Goal: Communication & Community: Answer question/provide support

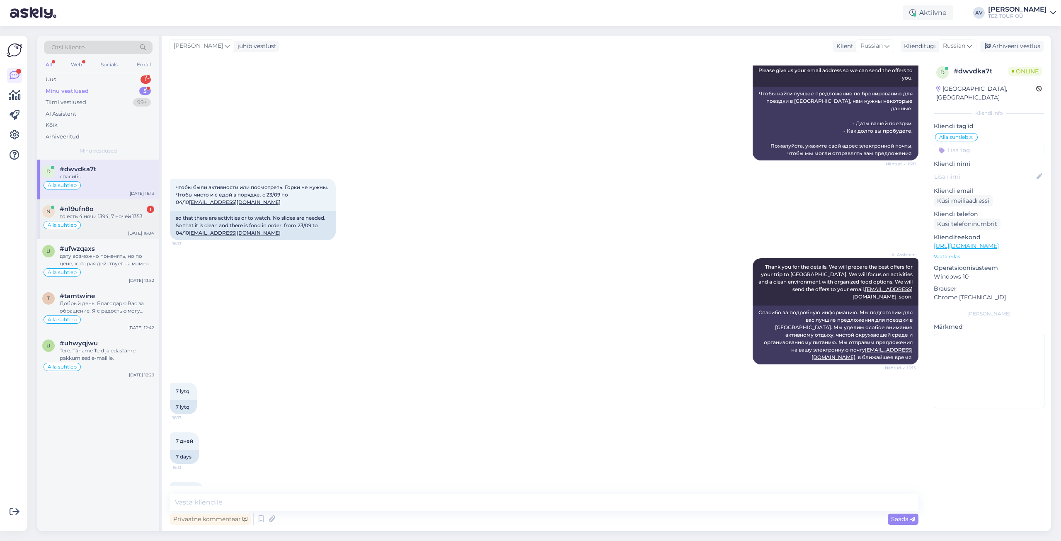
click at [106, 213] on div "то есть 4 ночи 1394, 7 ночей 1353" at bounding box center [107, 216] width 94 height 7
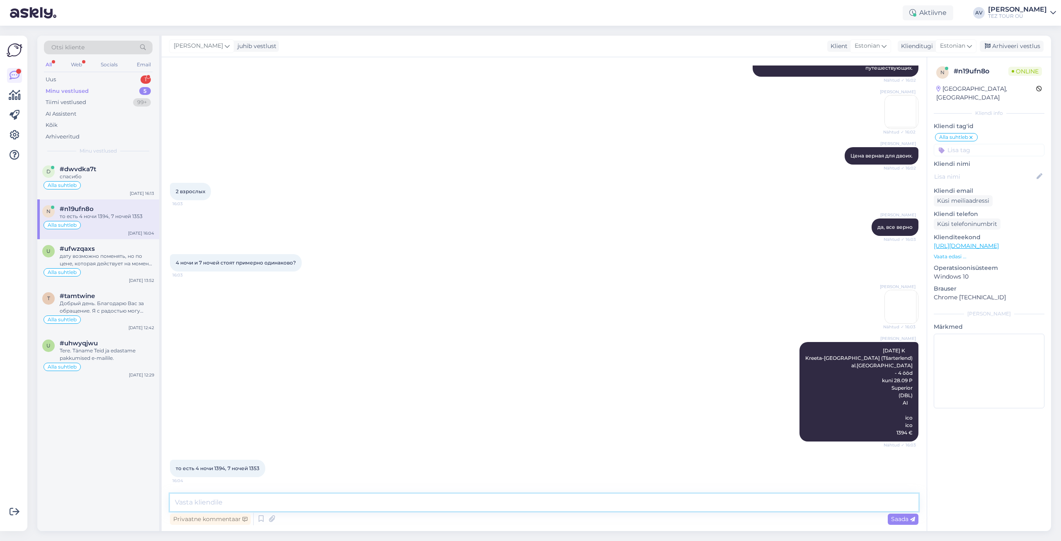
click at [346, 500] on textarea at bounding box center [544, 501] width 748 height 17
type textarea "совершенно верно"
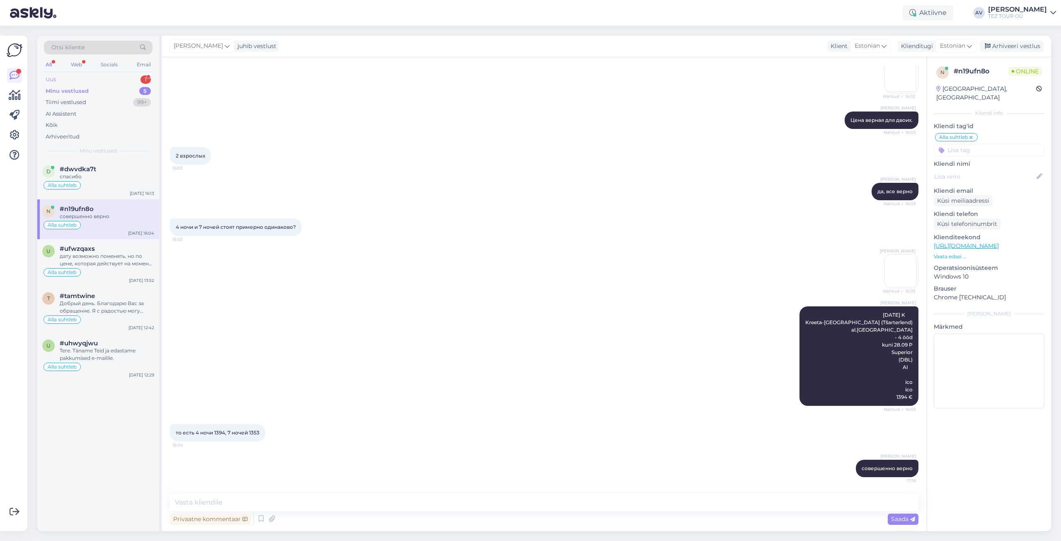
click at [56, 82] on div "Uus" at bounding box center [51, 79] width 10 height 8
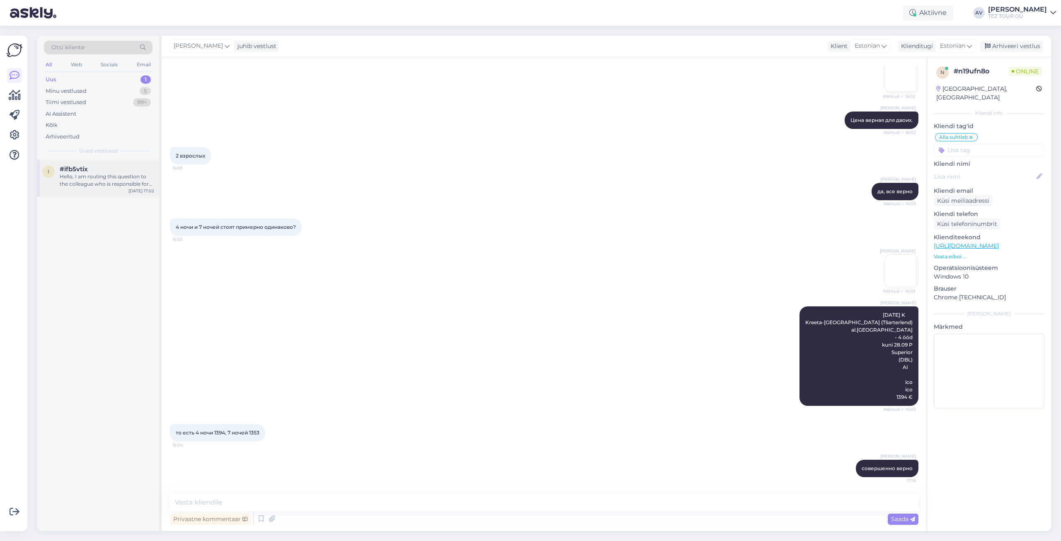
click at [93, 179] on div "Hello, I am routing this question to the colleague who is responsible for this …" at bounding box center [107, 180] width 94 height 15
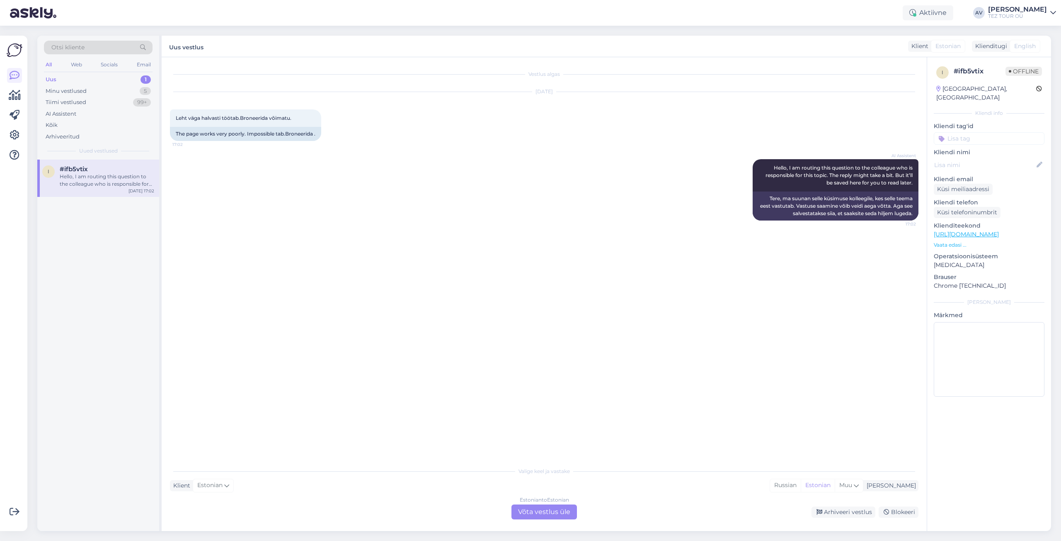
click at [560, 512] on div "Estonian to Estonian Võta vestlus üle" at bounding box center [543, 511] width 65 height 15
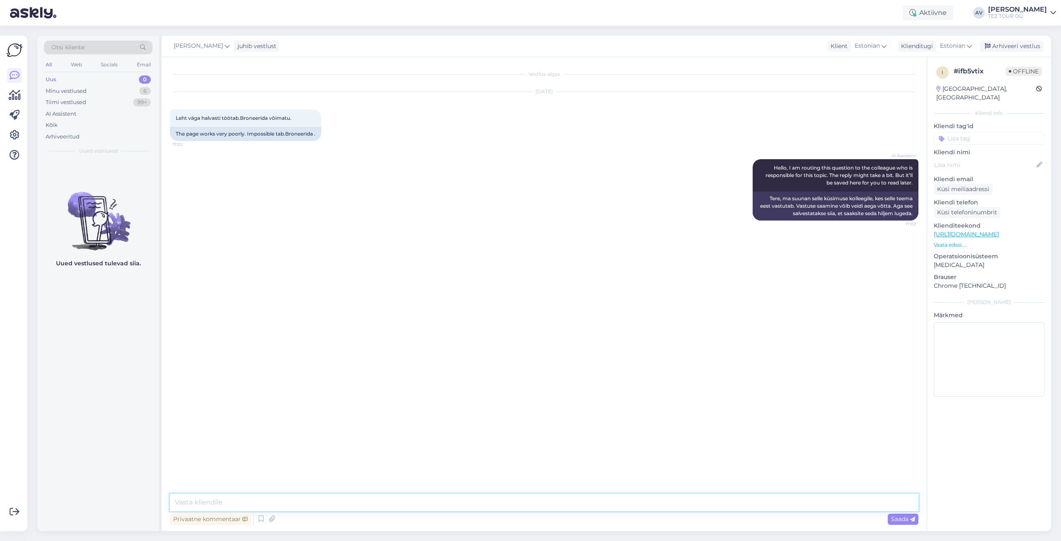
click at [540, 498] on textarea at bounding box center [544, 501] width 748 height 17
type textarea "[PERSON_NAME]"
type textarea "Tere. Andke [PERSON_NAME] teada kõik andmed ja siis saame kontrollida."
click at [903, 517] on span "Saada" at bounding box center [903, 518] width 24 height 7
